Goal: Task Accomplishment & Management: Manage account settings

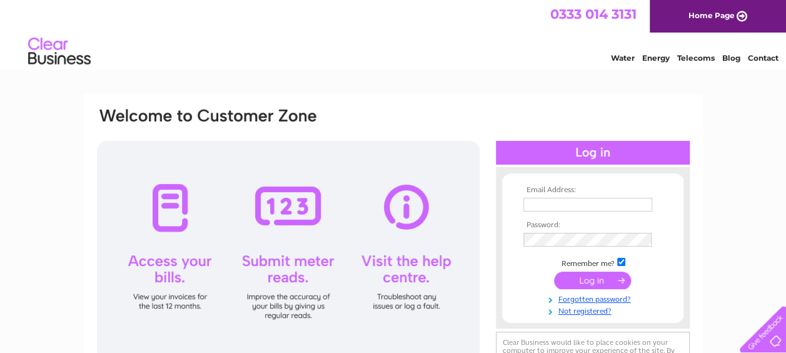
type input "[EMAIL_ADDRESS][DOMAIN_NAME]"
click at [592, 280] on input "submit" at bounding box center [592, 280] width 77 height 18
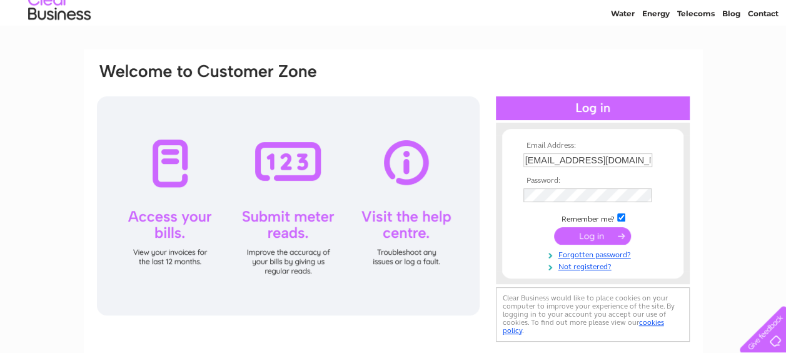
scroll to position [63, 0]
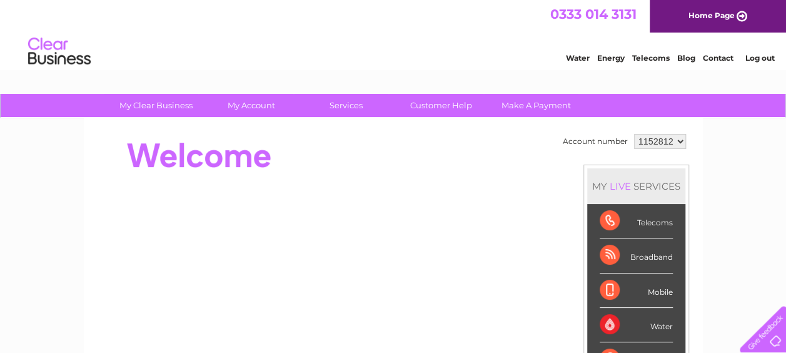
click at [674, 148] on select "1152812" at bounding box center [660, 141] width 52 height 15
